Goal: Contribute content: Add original content to the website for others to see

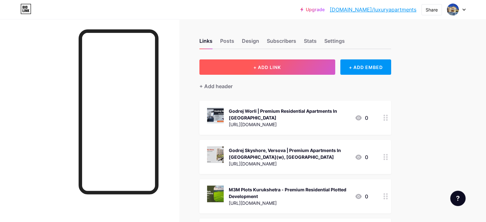
click at [310, 61] on button "+ ADD LINK" at bounding box center [267, 66] width 136 height 15
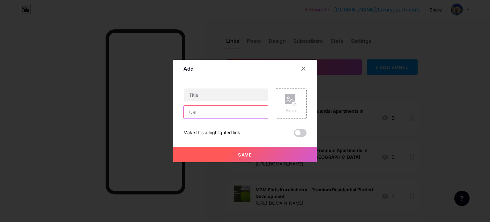
click at [202, 114] on input "text" at bounding box center [226, 112] width 84 height 13
paste input "[URL][DOMAIN_NAME]"
type input "[URL][DOMAIN_NAME]"
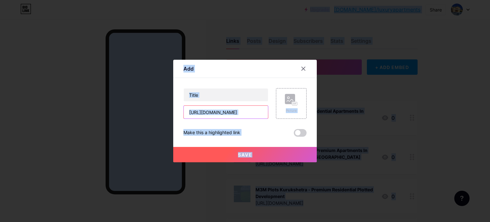
click at [245, 113] on input "[URL][DOMAIN_NAME]" at bounding box center [226, 112] width 84 height 13
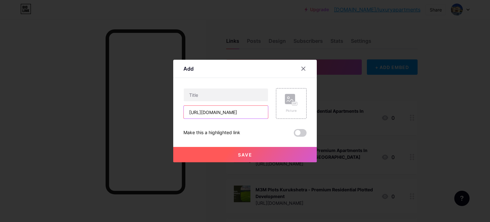
click at [245, 113] on input "[URL][DOMAIN_NAME]" at bounding box center [226, 112] width 84 height 13
paste input "[URL][DOMAIN_NAME]"
type input "[URL][DOMAIN_NAME]"
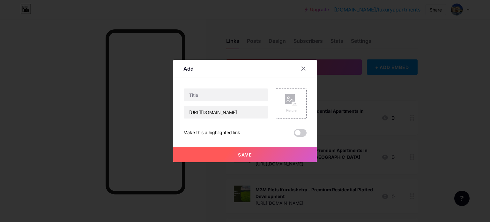
scroll to position [0, 0]
click at [234, 97] on input "text" at bounding box center [226, 94] width 84 height 13
paste input "Mahindra Lifespaces Chembur [GEOGRAPHIC_DATA]- Upcoming Residential Project"
type input "Mahindra Lifespaces Chembur [GEOGRAPHIC_DATA]- Upcoming Residential Project"
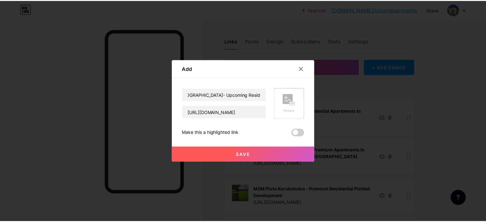
scroll to position [0, 0]
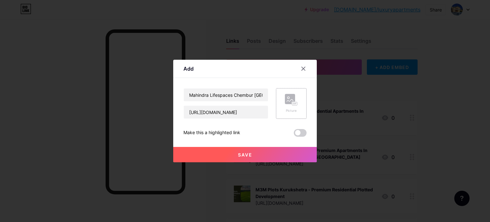
click at [295, 110] on div "Picture" at bounding box center [291, 110] width 13 height 5
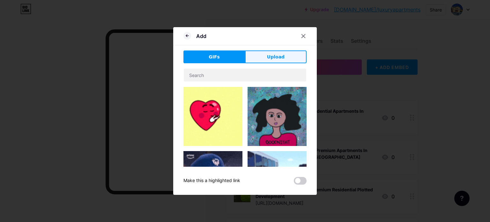
click at [282, 54] on span "Upload" at bounding box center [276, 57] width 18 height 7
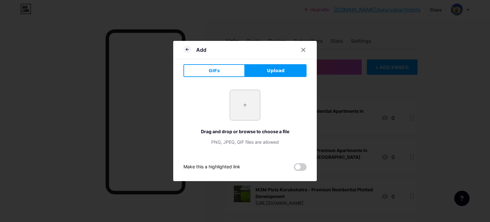
click at [247, 100] on input "file" at bounding box center [245, 105] width 30 height 30
type input "C:\fakepath\2.jpg"
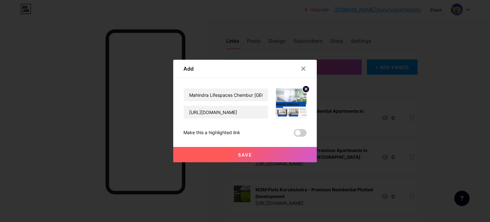
click at [249, 152] on span "Save" at bounding box center [245, 154] width 14 height 5
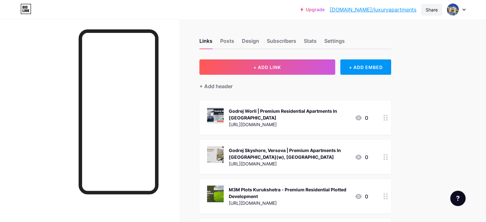
click at [434, 13] on div "Share" at bounding box center [431, 9] width 20 height 11
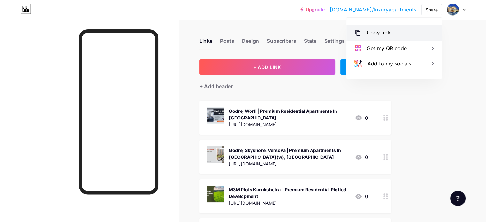
click at [387, 32] on div "Copy link" at bounding box center [378, 33] width 24 height 8
